Goal: Task Accomplishment & Management: Manage account settings

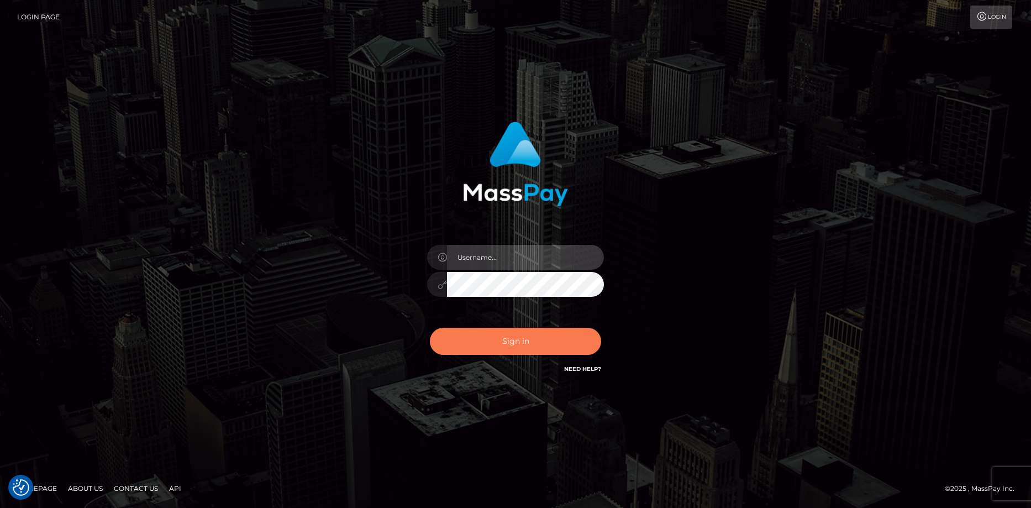
type input "[PERSON_NAME]"
click at [520, 343] on button "Sign in" at bounding box center [515, 341] width 171 height 27
type input "[PERSON_NAME]"
click at [520, 343] on button "Sign in" at bounding box center [515, 341] width 171 height 27
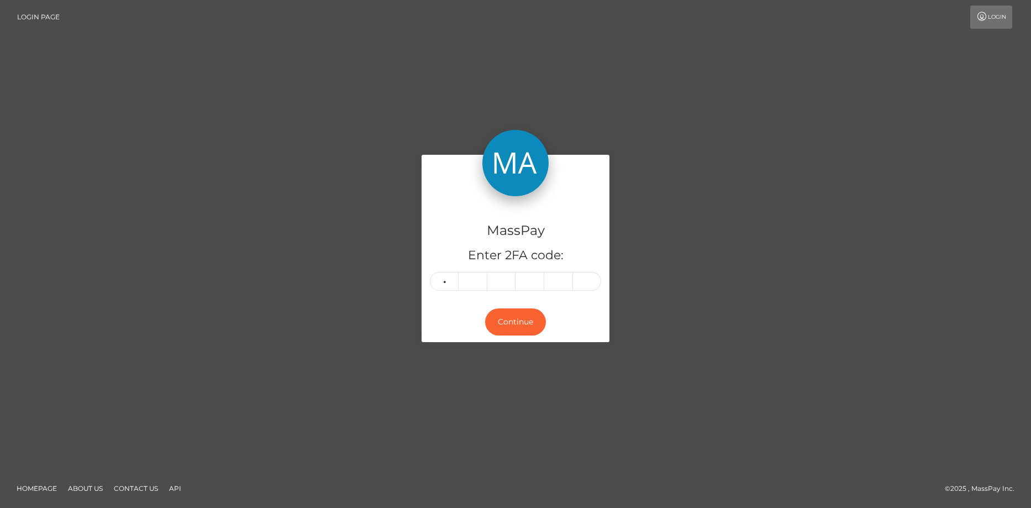
type input "5"
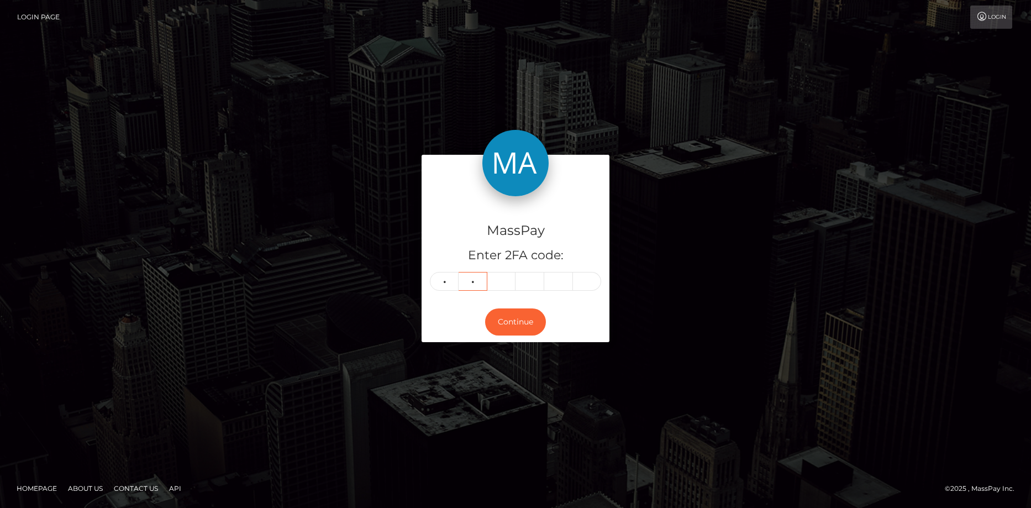
type input "0"
type input "3"
type input "4"
type input "8"
type input "5"
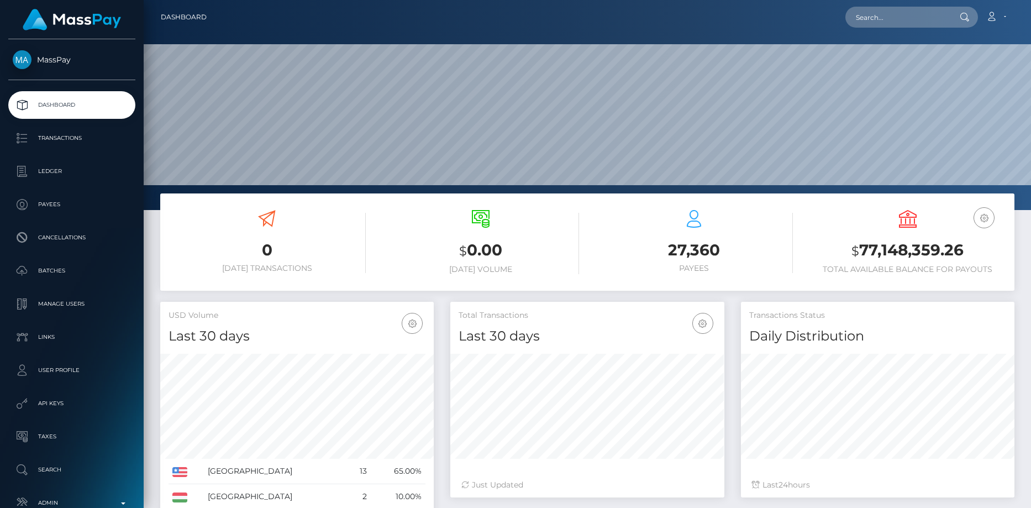
scroll to position [196, 274]
click at [873, 22] on input "text" at bounding box center [897, 17] width 104 height 21
paste input "poact_jxPnmNUOxw3M"
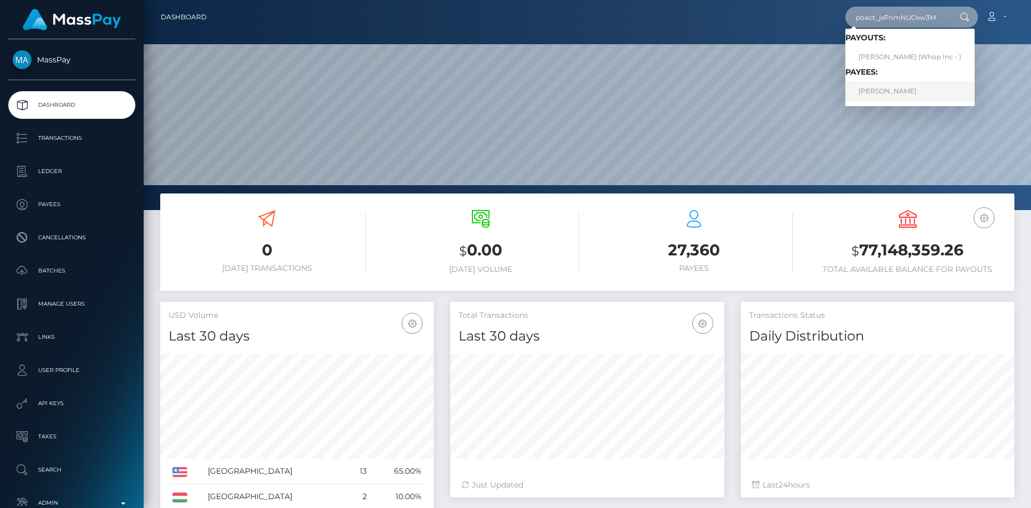
type input "poact_jxPnmNUOxw3M"
click at [896, 85] on link "MAYA TOUNI" at bounding box center [909, 91] width 129 height 20
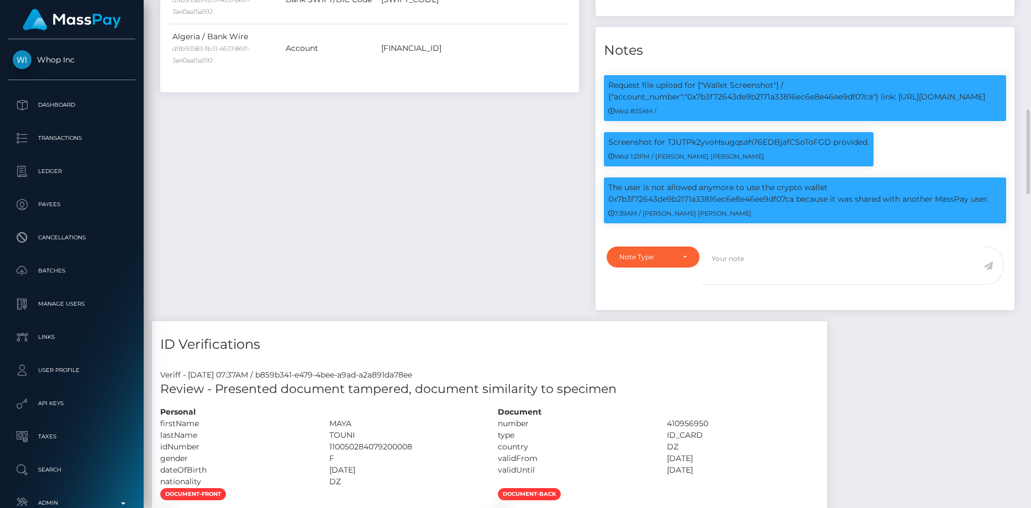
scroll to position [327, 0]
